Goal: Task Accomplishment & Management: Manage account settings

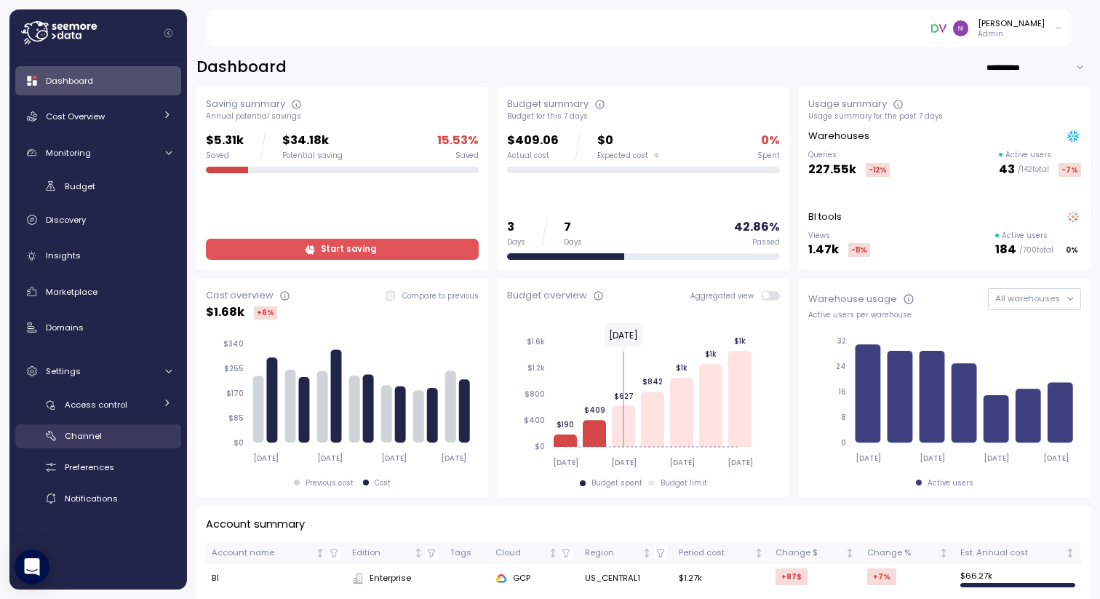
click at [100, 429] on div "Channel" at bounding box center [118, 436] width 107 height 15
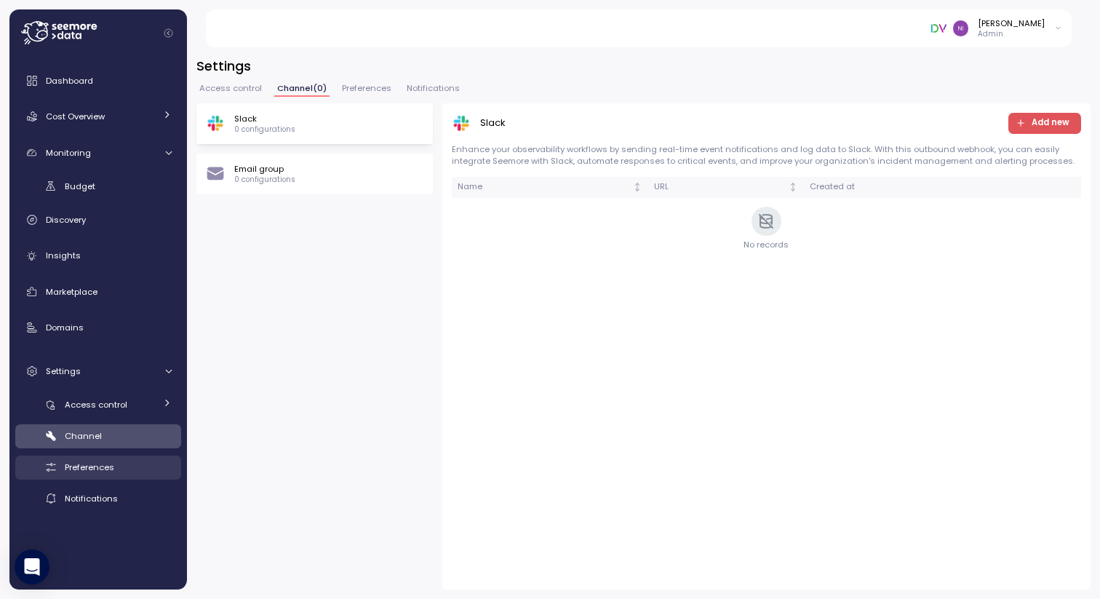
click at [96, 462] on span "Preferences" at bounding box center [89, 467] width 49 height 12
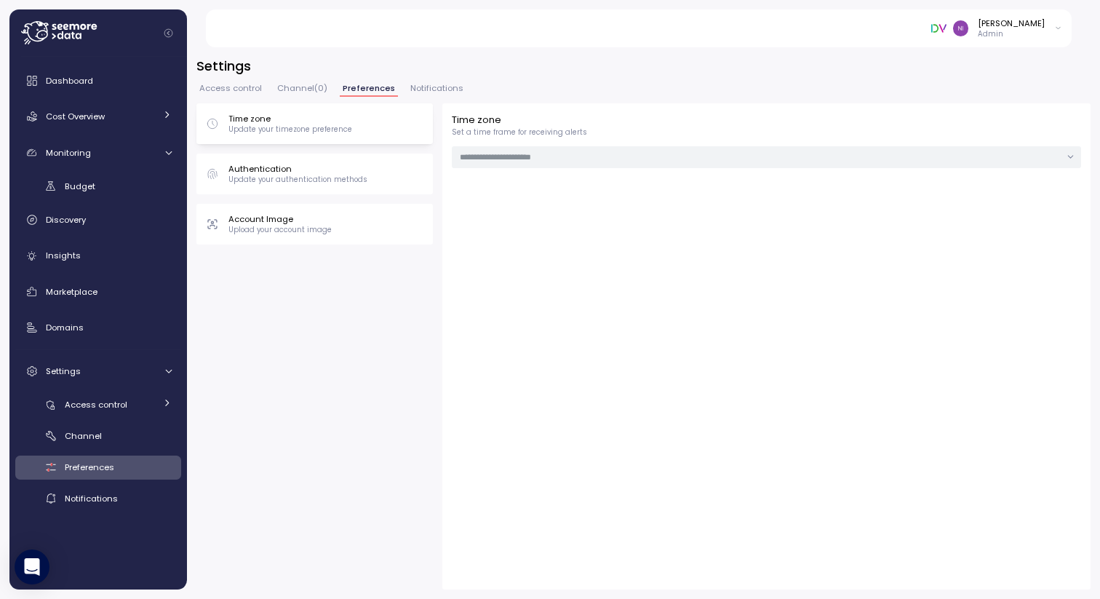
type input "******"
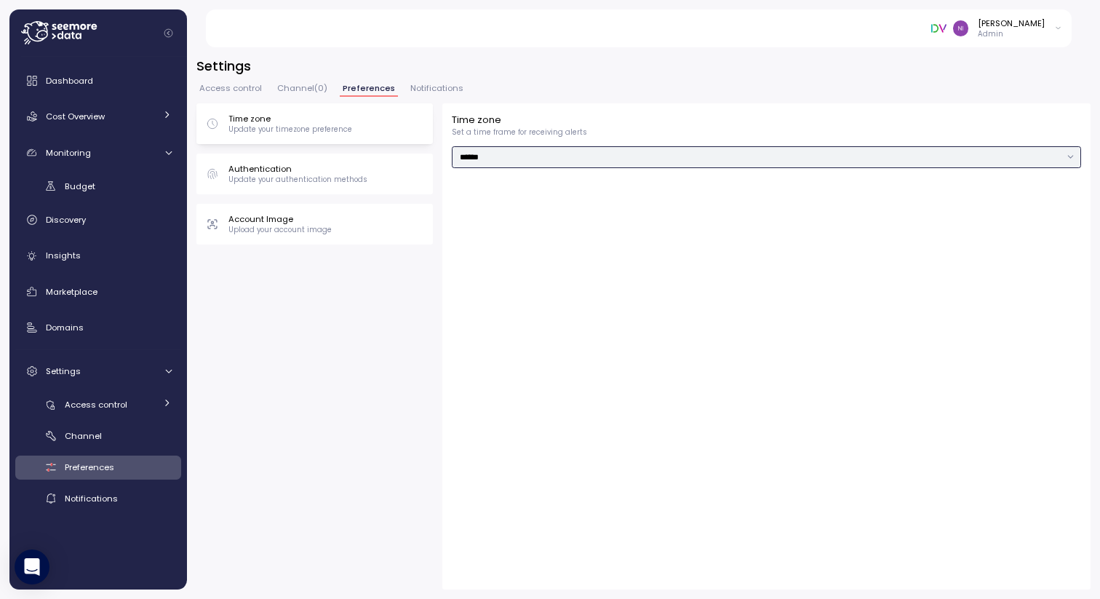
click at [518, 151] on input "******" at bounding box center [767, 156] width 630 height 21
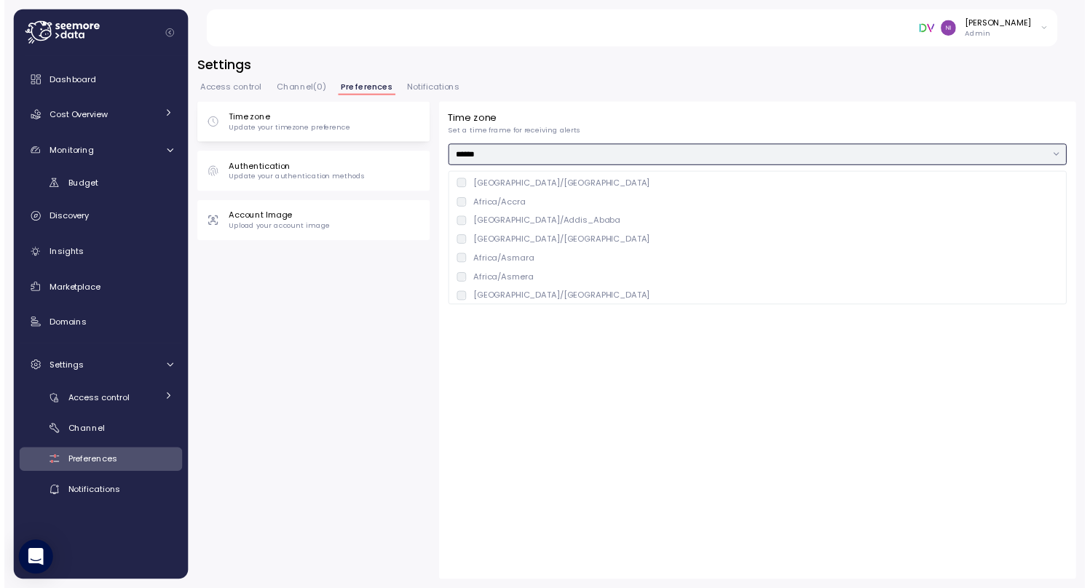
scroll to position [9687, 0]
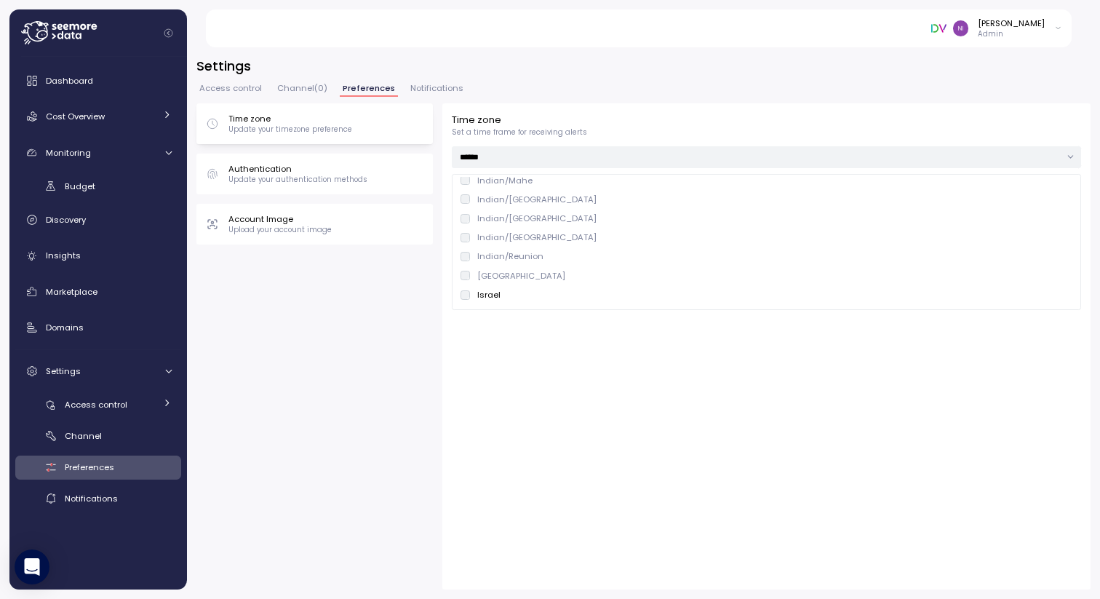
click at [322, 296] on div "Time zone Update your timezone preference Authentication Update your authentica…" at bounding box center [644, 346] width 895 height 486
click at [333, 183] on p "Update your authentication methods" at bounding box center [298, 180] width 139 height 10
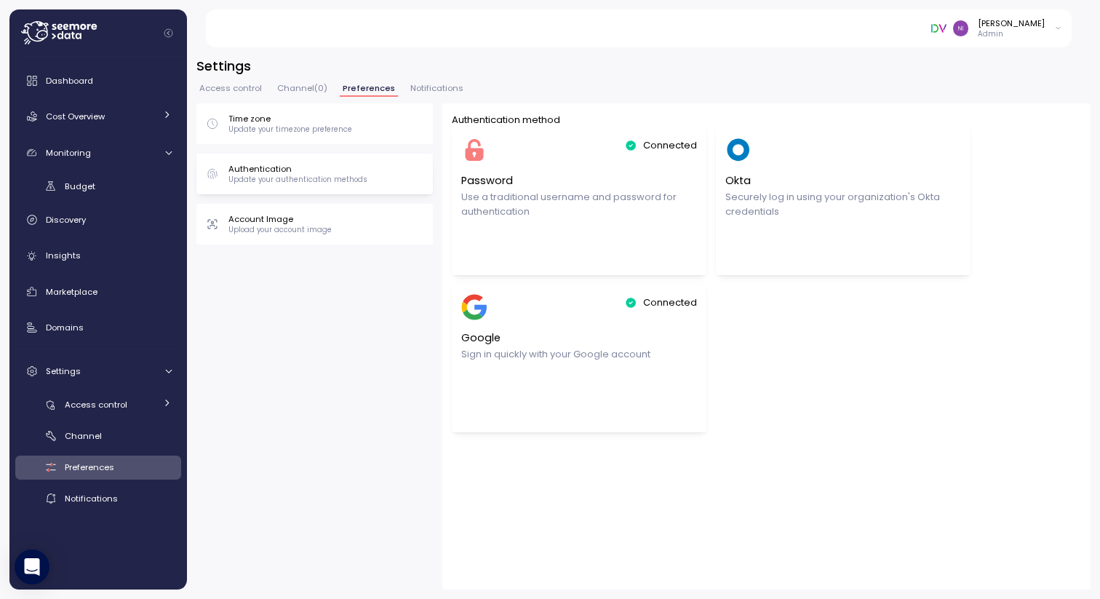
click at [319, 229] on p "Upload your account image" at bounding box center [280, 230] width 103 height 10
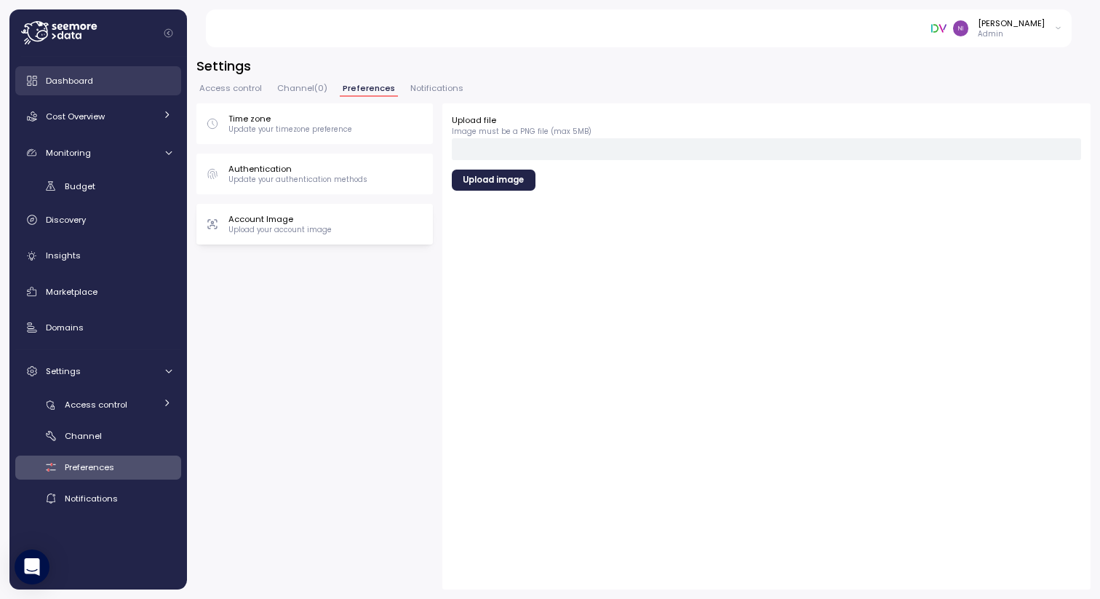
click at [88, 85] on span "Dashboard" at bounding box center [69, 81] width 47 height 12
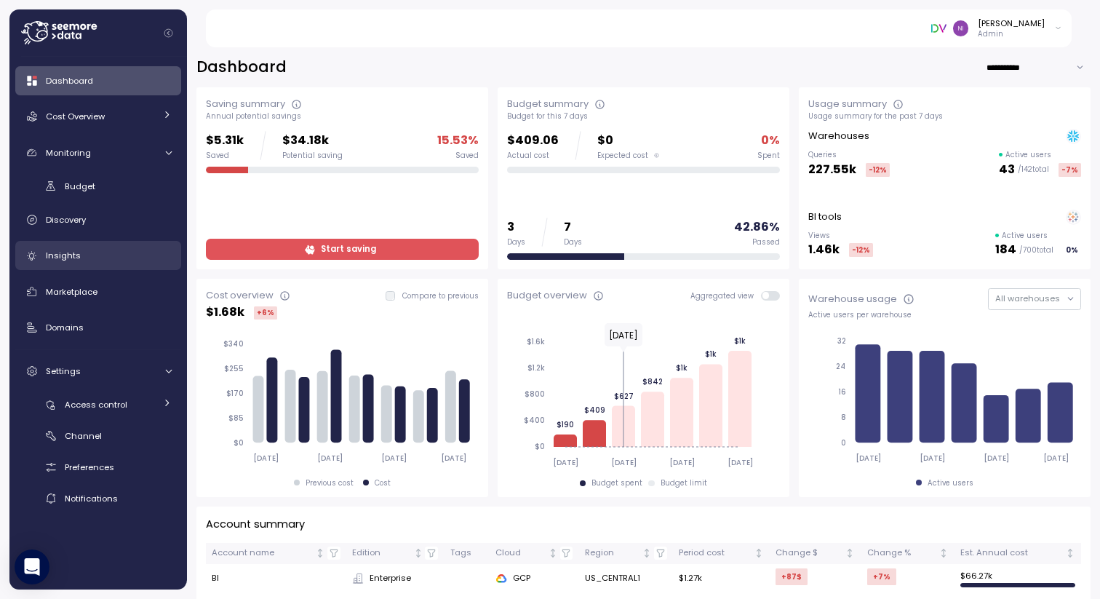
click at [83, 258] on div "Insights" at bounding box center [109, 255] width 126 height 15
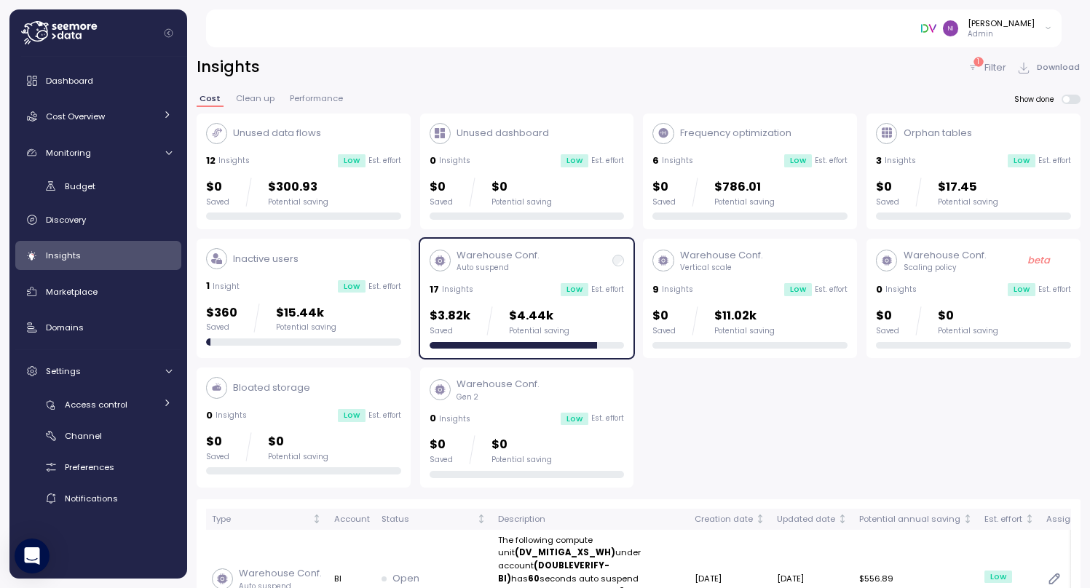
click at [264, 98] on span "Clean up" at bounding box center [255, 99] width 39 height 8
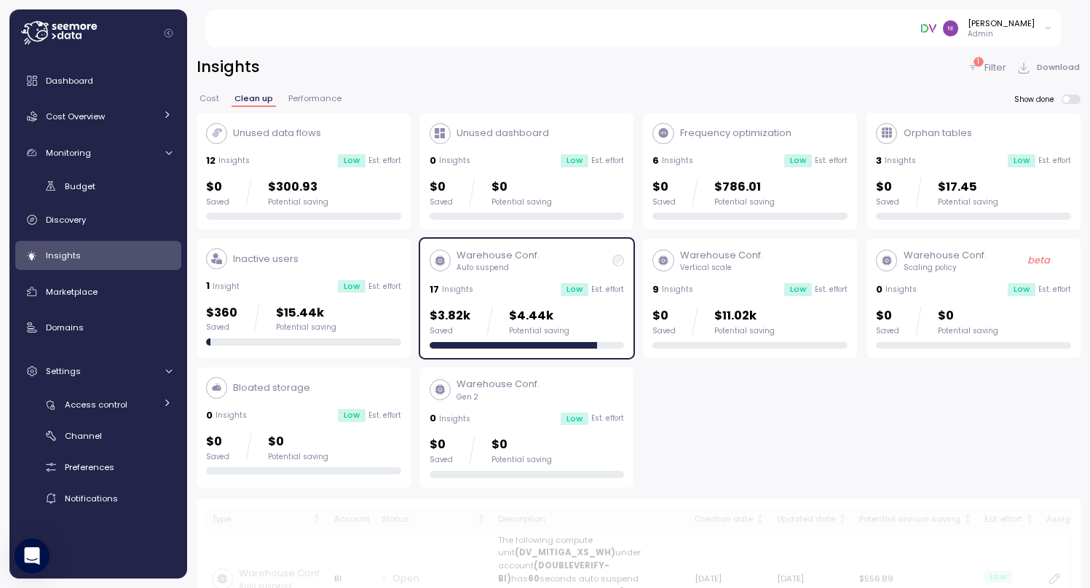
scroll to position [63, 0]
